Goal: Navigation & Orientation: Find specific page/section

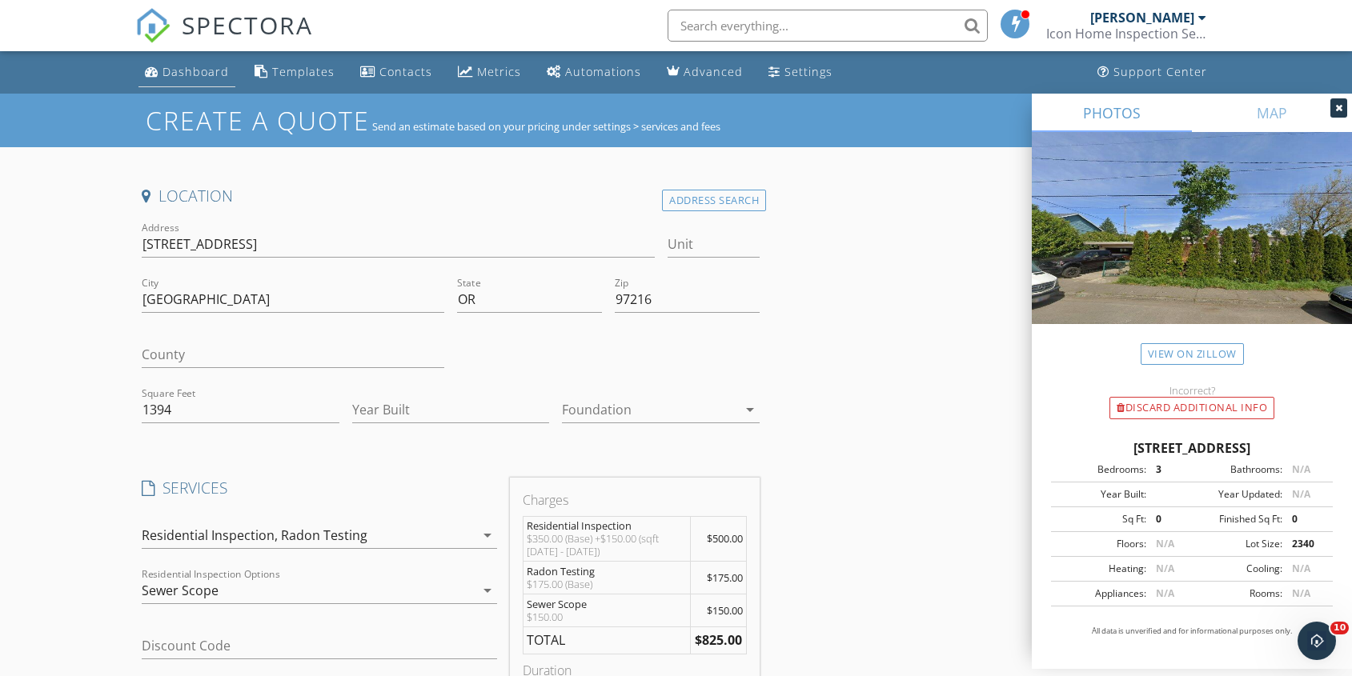
click at [206, 71] on div "Dashboard" at bounding box center [195, 71] width 66 height 15
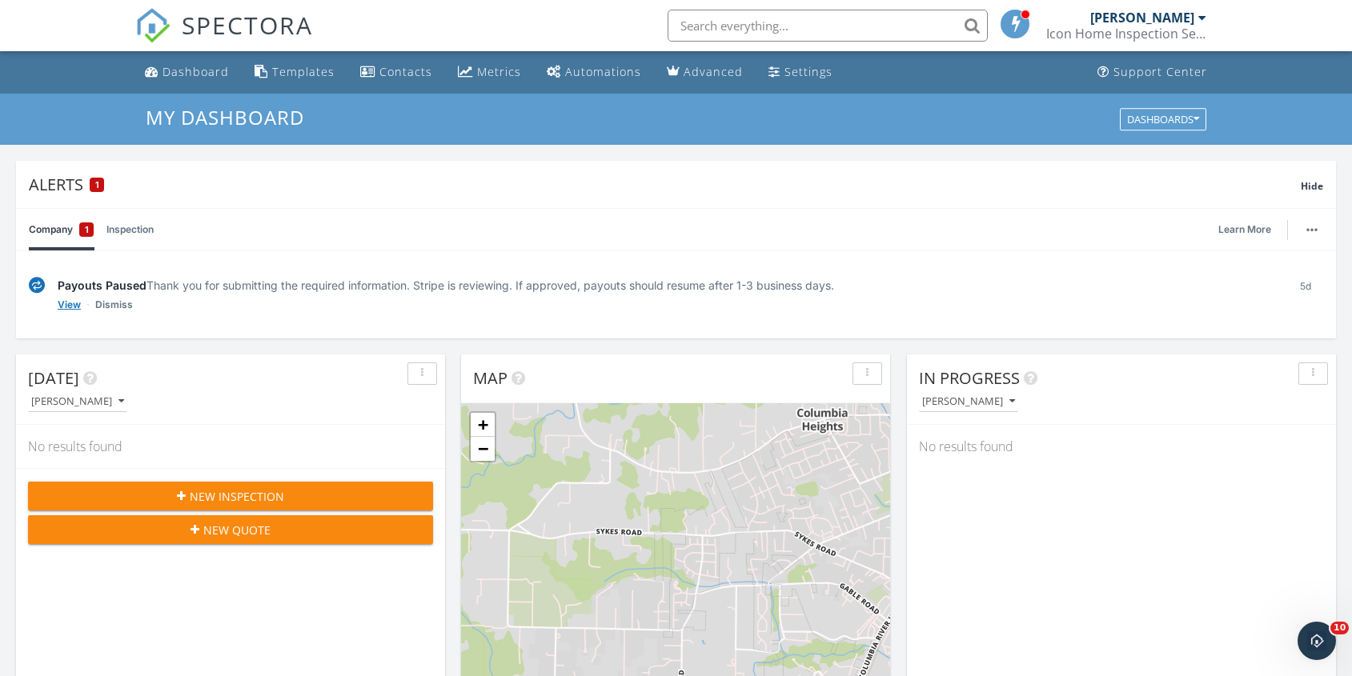
click at [78, 303] on link "View" at bounding box center [69, 305] width 23 height 16
click at [865, 28] on input "text" at bounding box center [827, 26] width 320 height 32
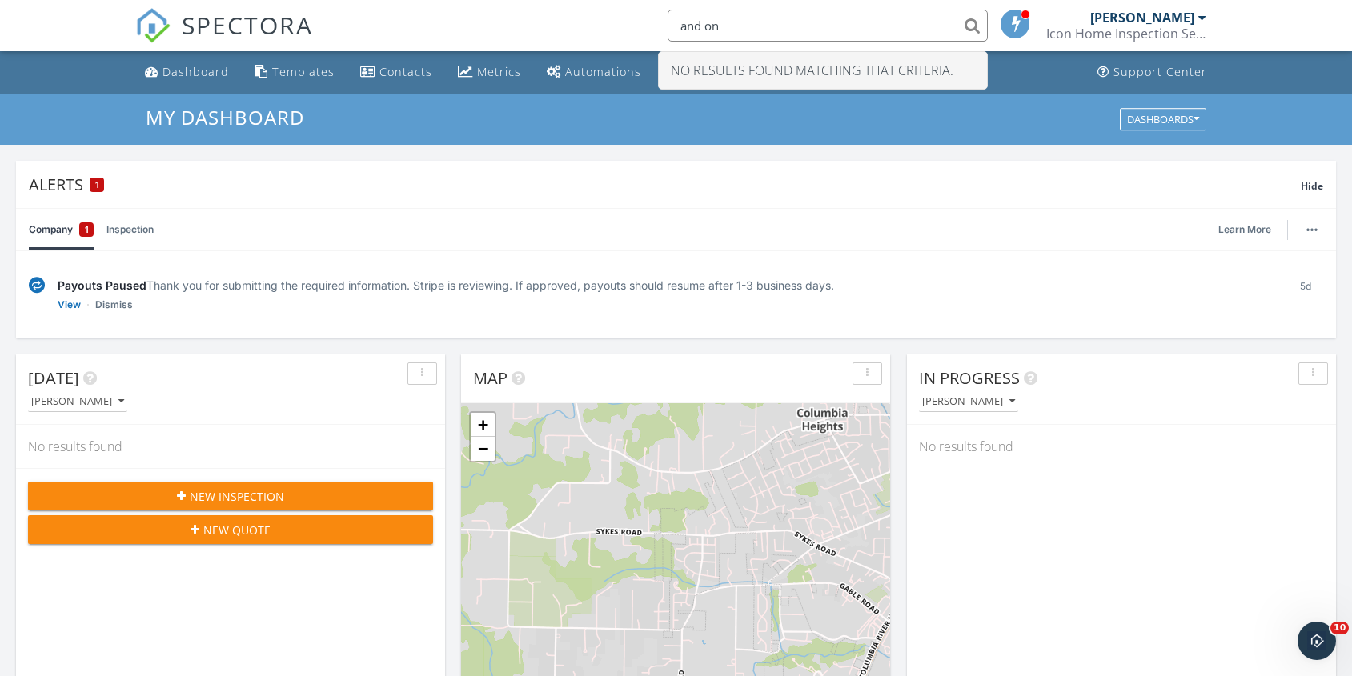
drag, startPoint x: 537, startPoint y: 126, endPoint x: 343, endPoint y: 94, distance: 196.9
click at [537, 126] on h3 "My Dashboard" at bounding box center [676, 117] width 1061 height 22
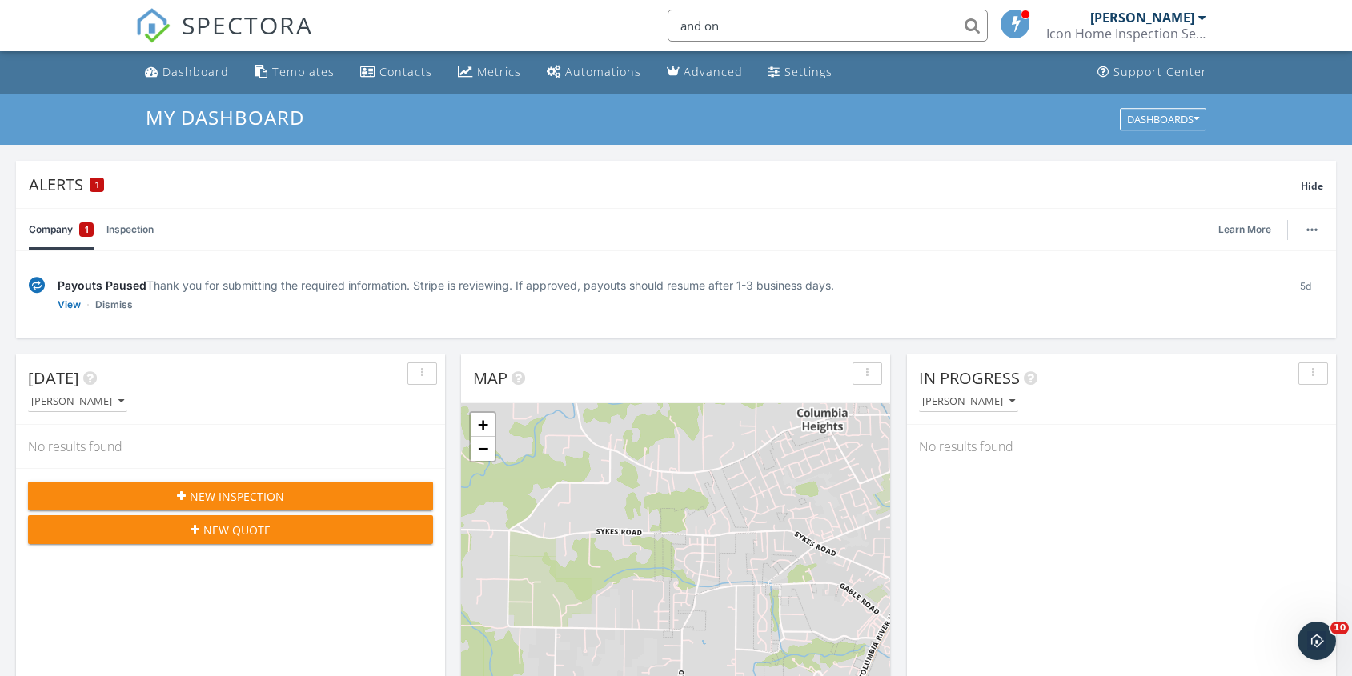
drag, startPoint x: 787, startPoint y: 20, endPoint x: 377, endPoint y: 48, distance: 410.7
click at [627, 19] on div "SPECTORA and on [PERSON_NAME] Icon Home Inspection Services Role: Inspector Cha…" at bounding box center [675, 25] width 1081 height 51
click at [975, 26] on input "sent quotes" at bounding box center [827, 26] width 320 height 32
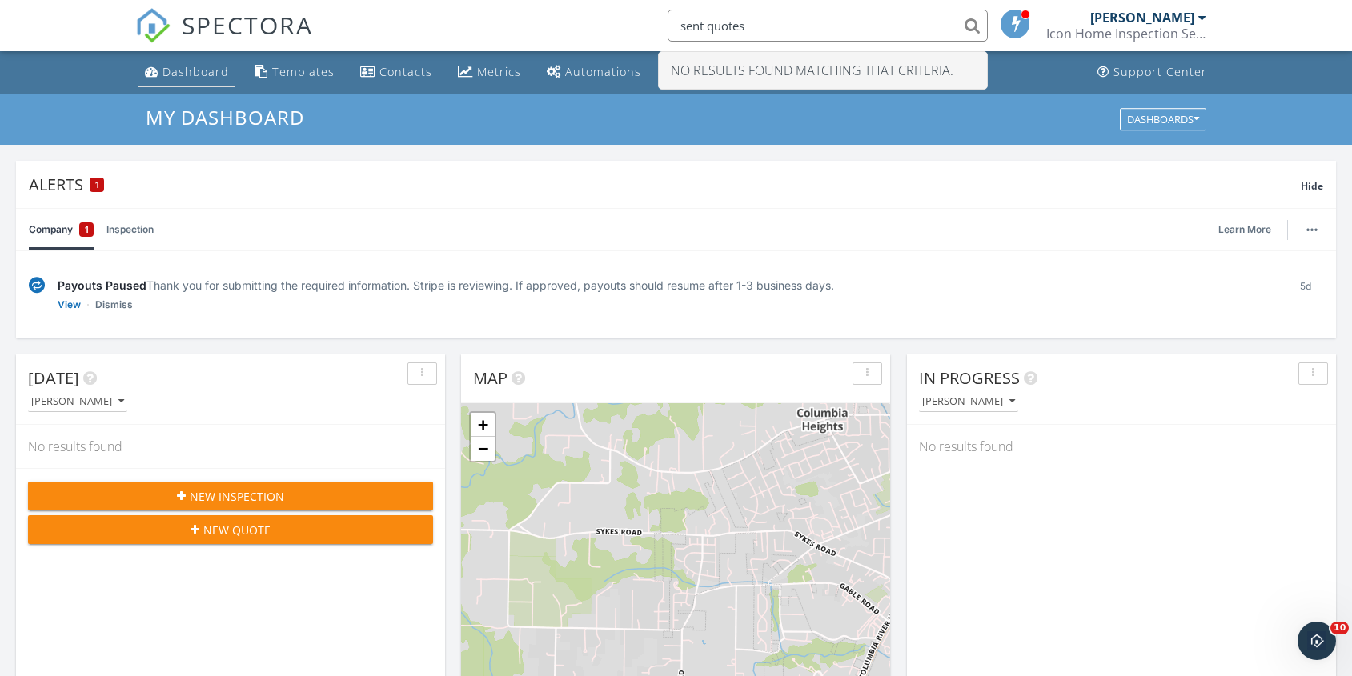
type input "sent quotes"
click at [171, 74] on div "Dashboard" at bounding box center [195, 71] width 66 height 15
